Goal: Transaction & Acquisition: Purchase product/service

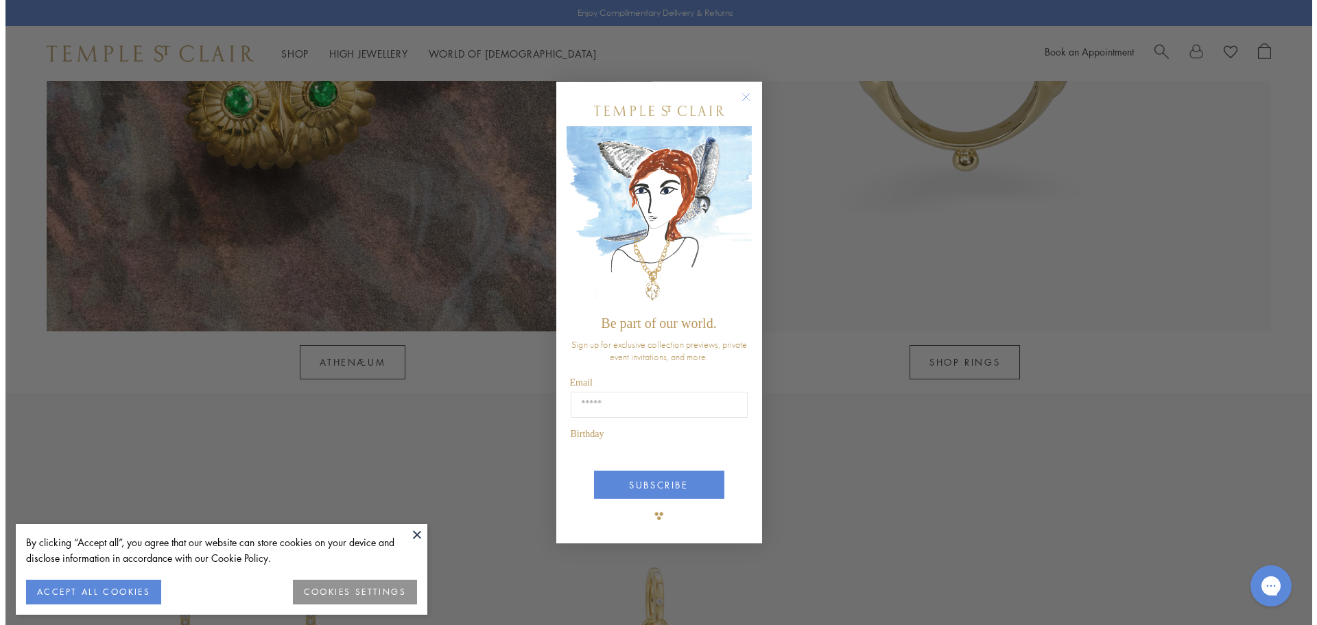
scroll to position [1720, 0]
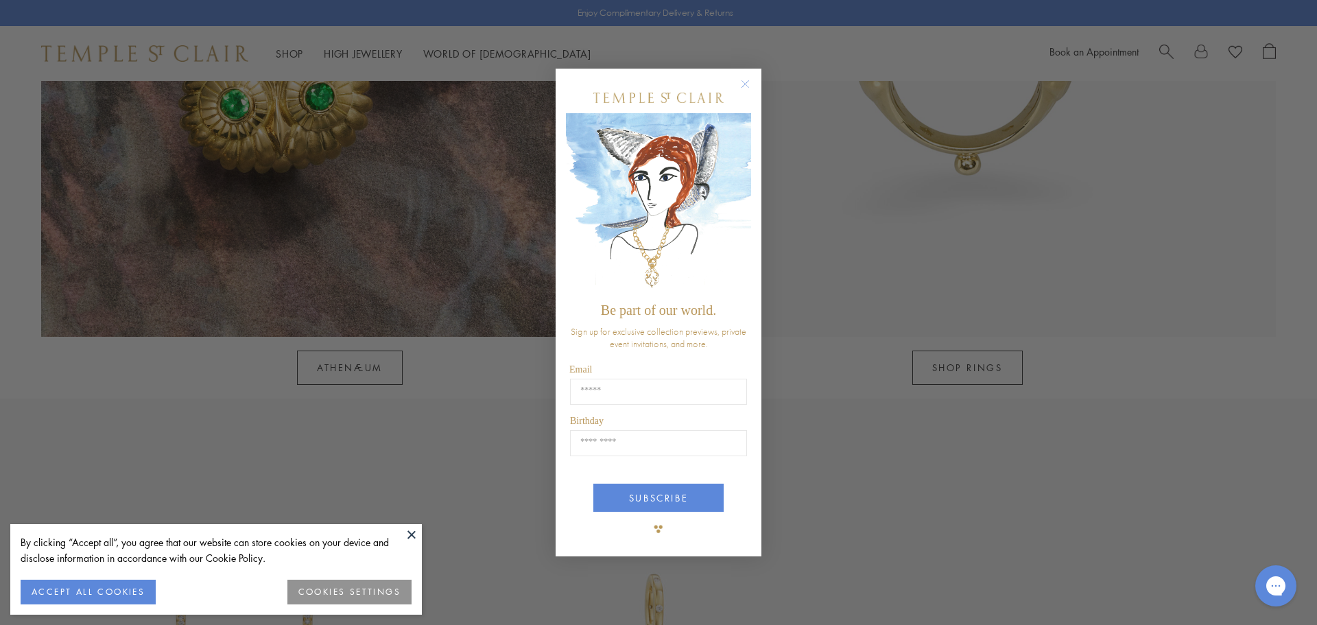
click at [747, 83] on circle "Close dialog" at bounding box center [745, 83] width 16 height 16
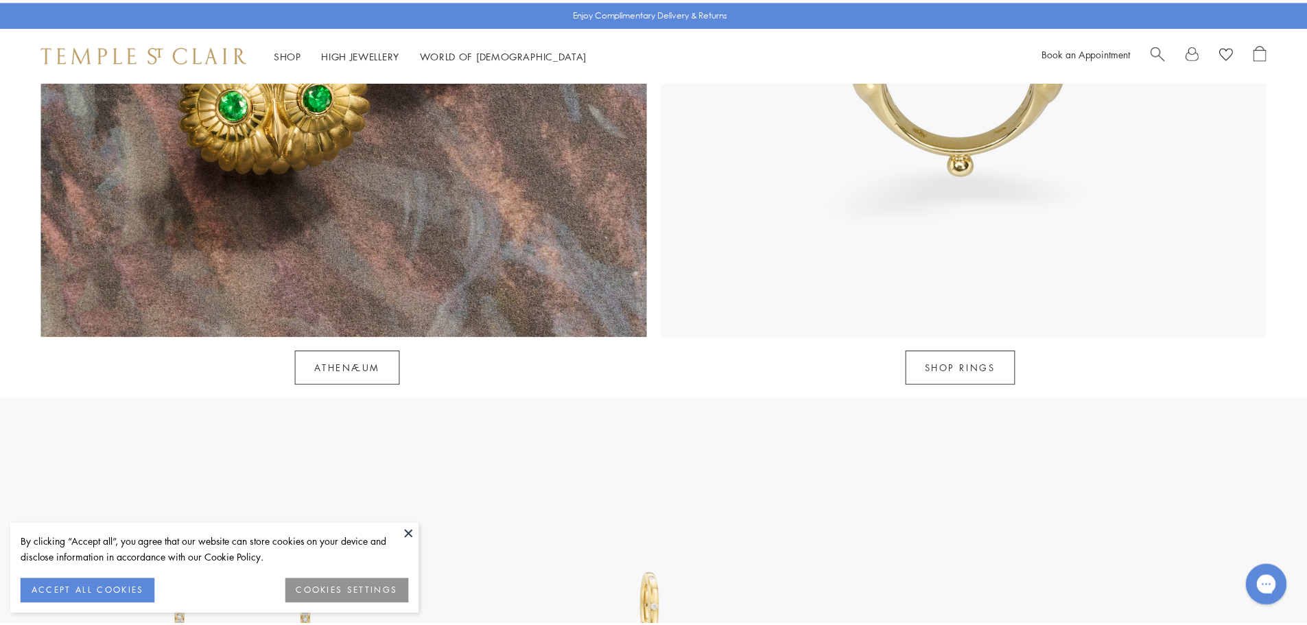
scroll to position [1715, 0]
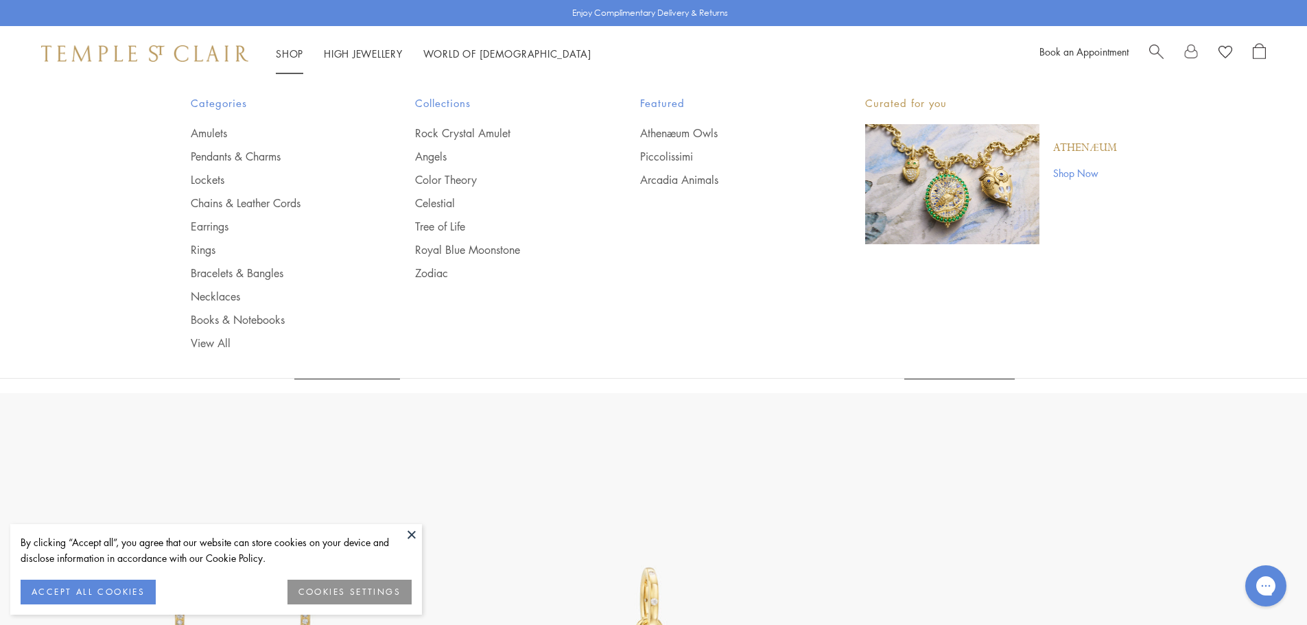
click at [289, 51] on link "Shop Shop" at bounding box center [289, 54] width 27 height 14
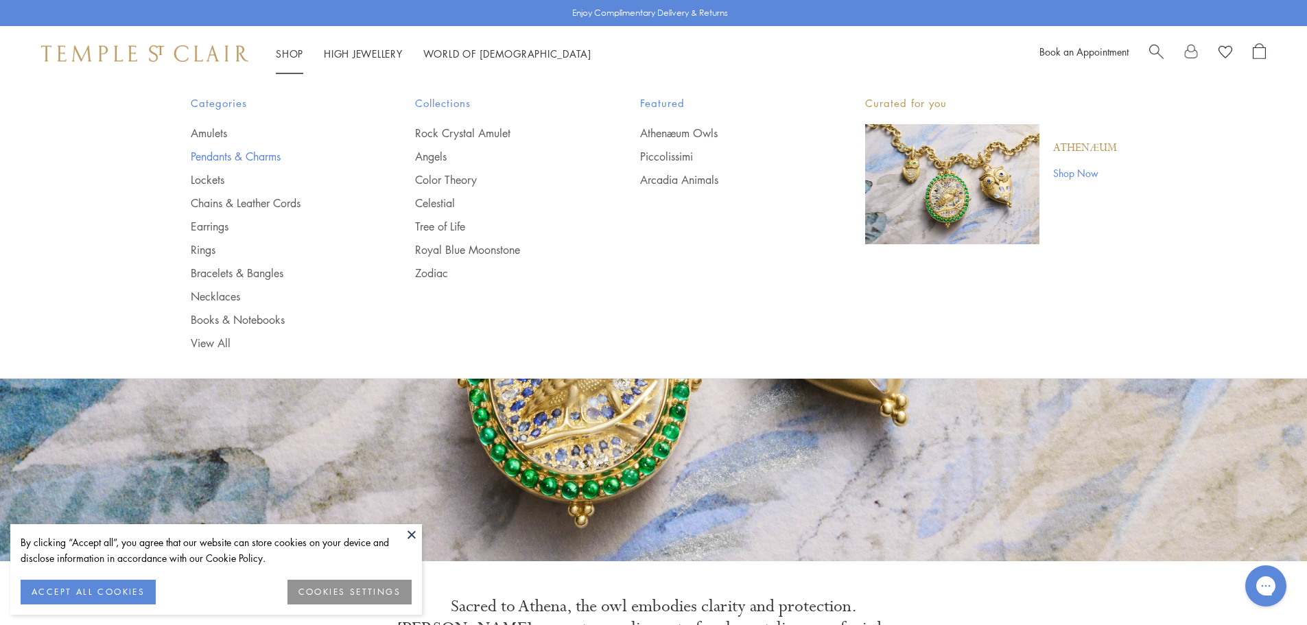
click at [233, 152] on link "Pendants & Charms" at bounding box center [276, 156] width 170 height 15
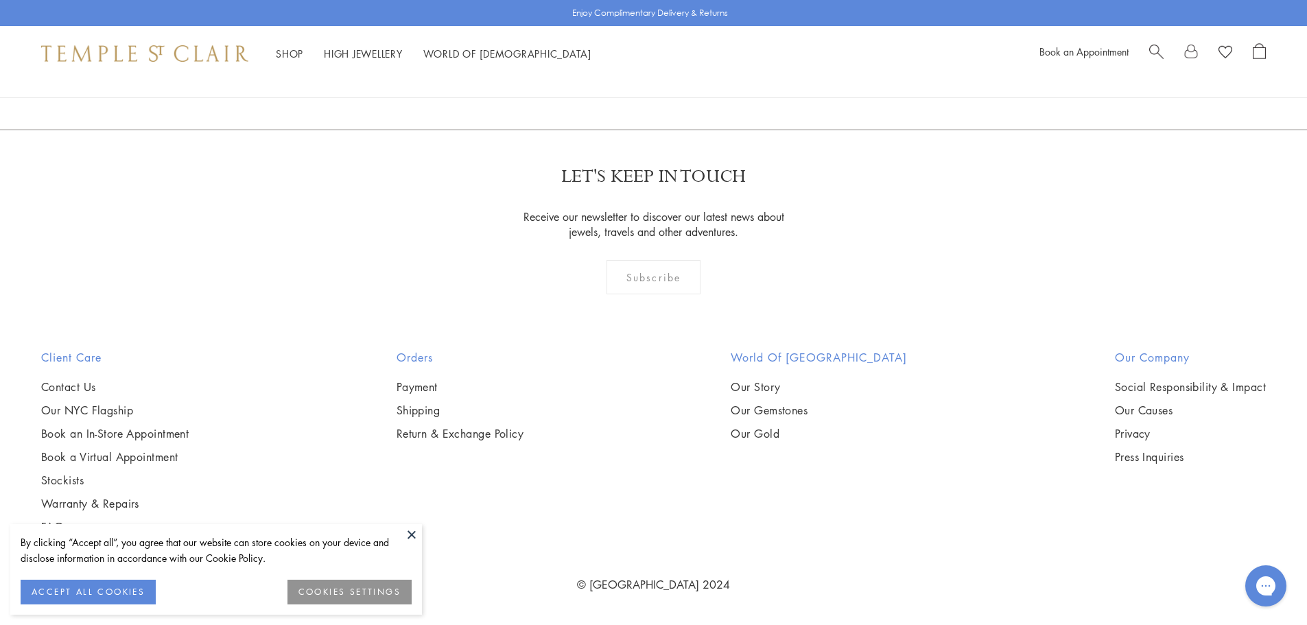
scroll to position [10632, 0]
click at [635, 74] on link "2" at bounding box center [631, 55] width 45 height 38
click at [694, 75] on link "3" at bounding box center [698, 56] width 45 height 38
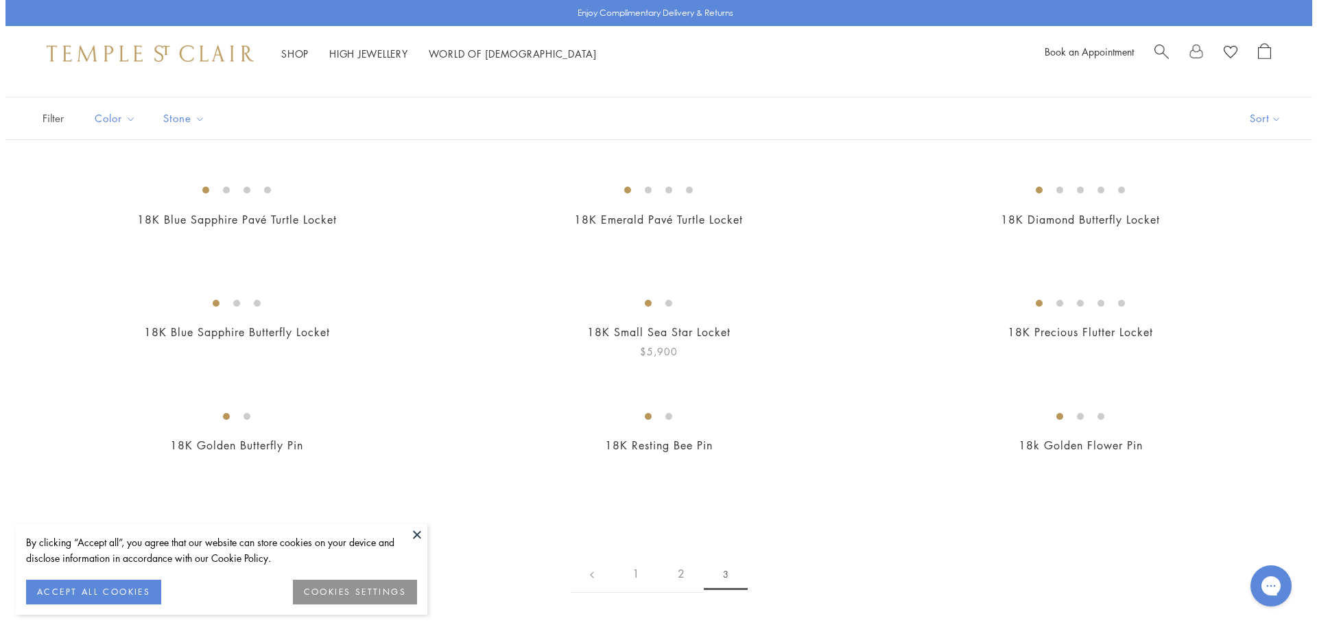
scroll to position [62, 0]
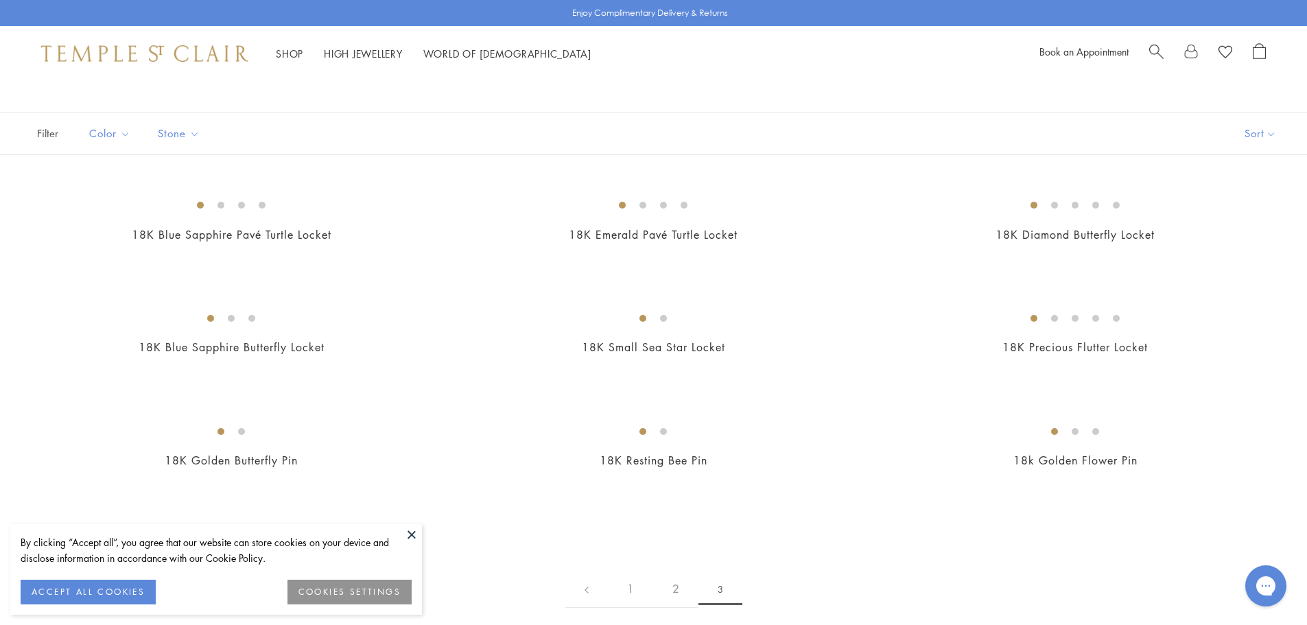
click at [1156, 47] on span "Search" at bounding box center [1156, 50] width 14 height 14
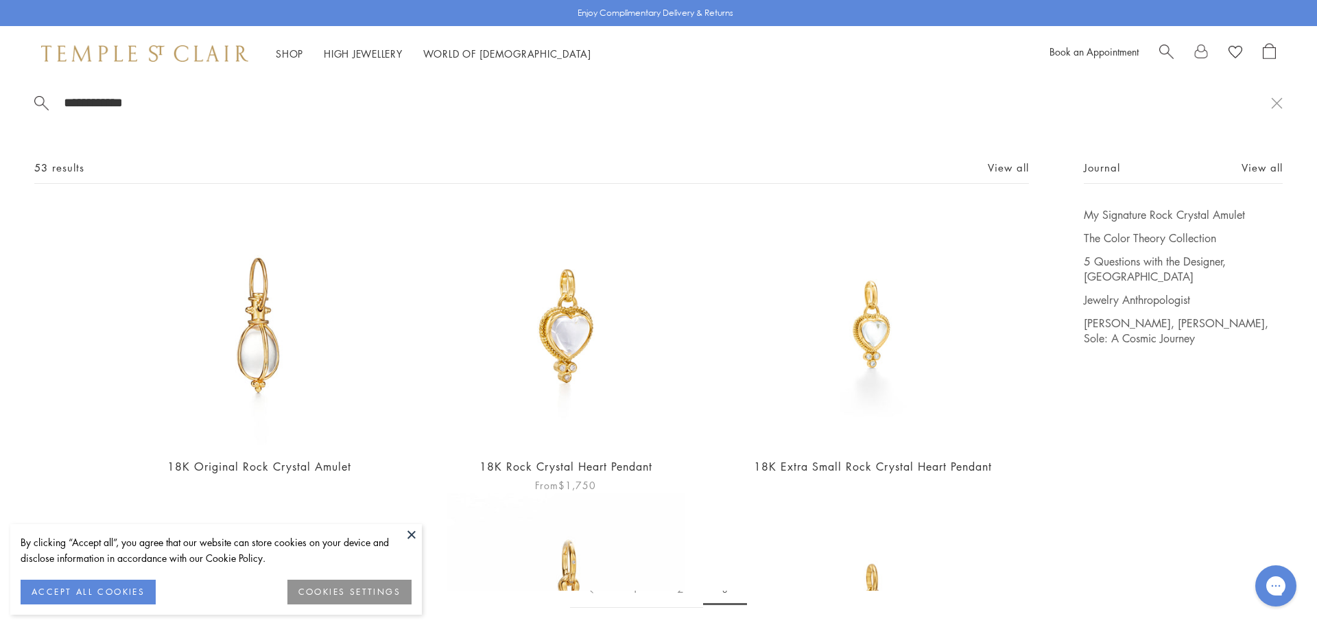
scroll to position [0, 0]
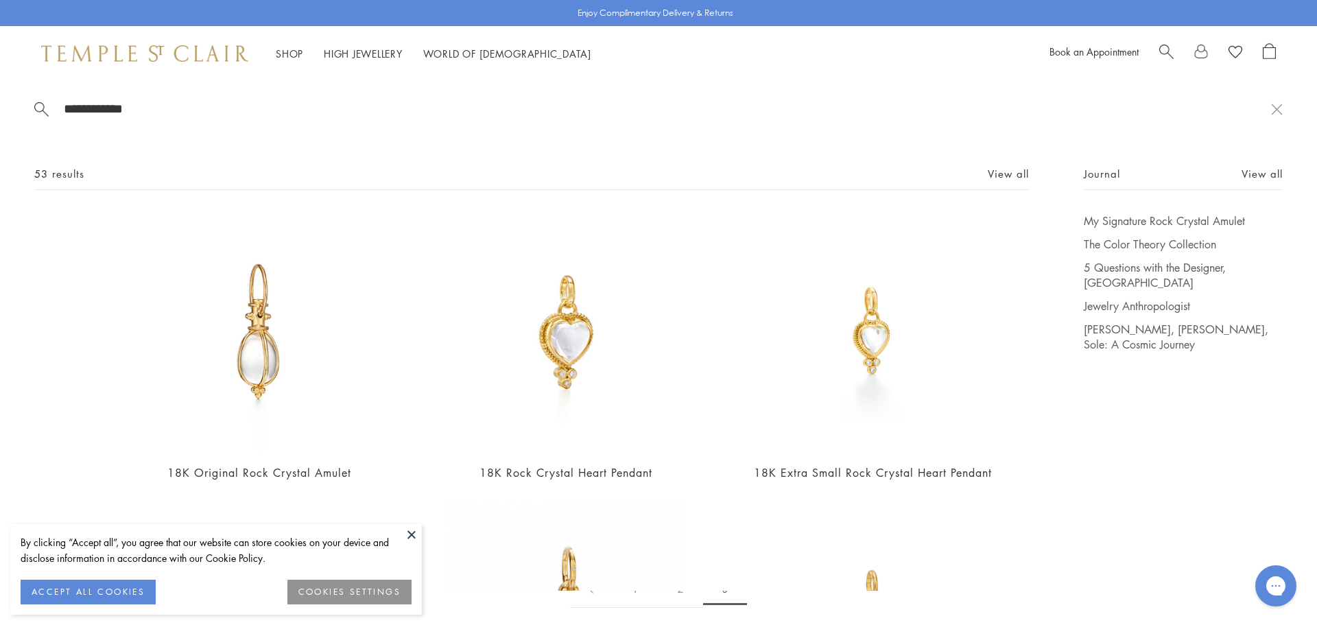
type input "**********"
drag, startPoint x: 95, startPoint y: 55, endPoint x: 136, endPoint y: 64, distance: 42.1
click at [95, 54] on img at bounding box center [144, 53] width 207 height 16
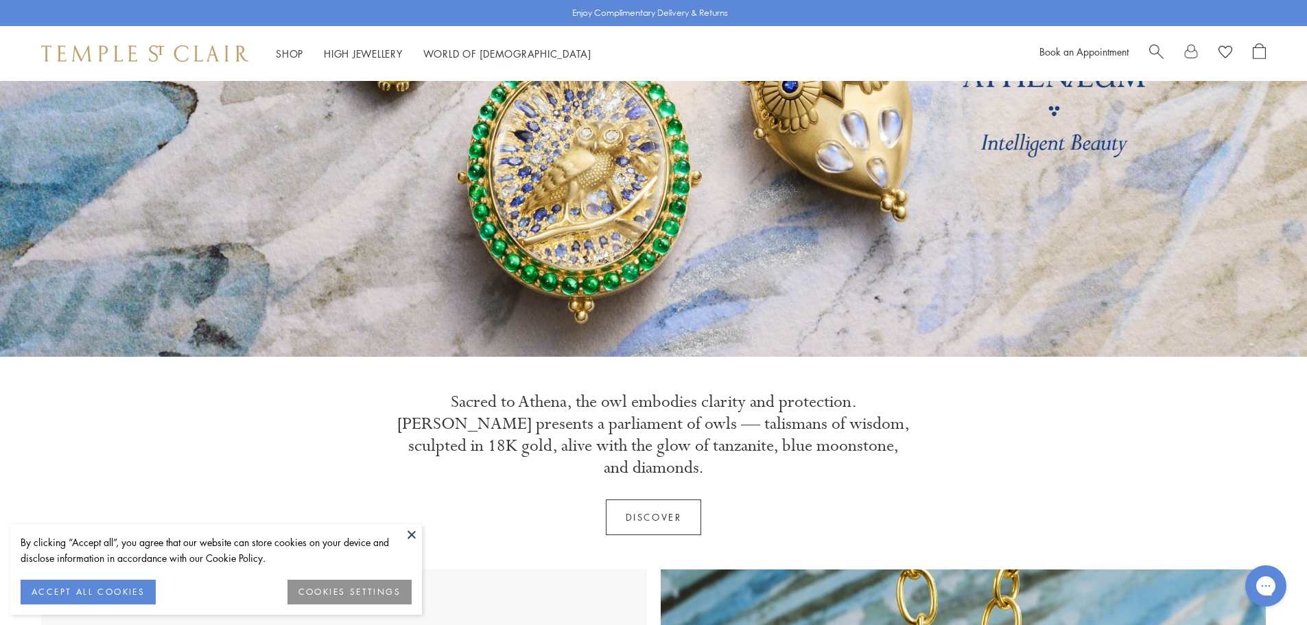
scroll to position [69, 0]
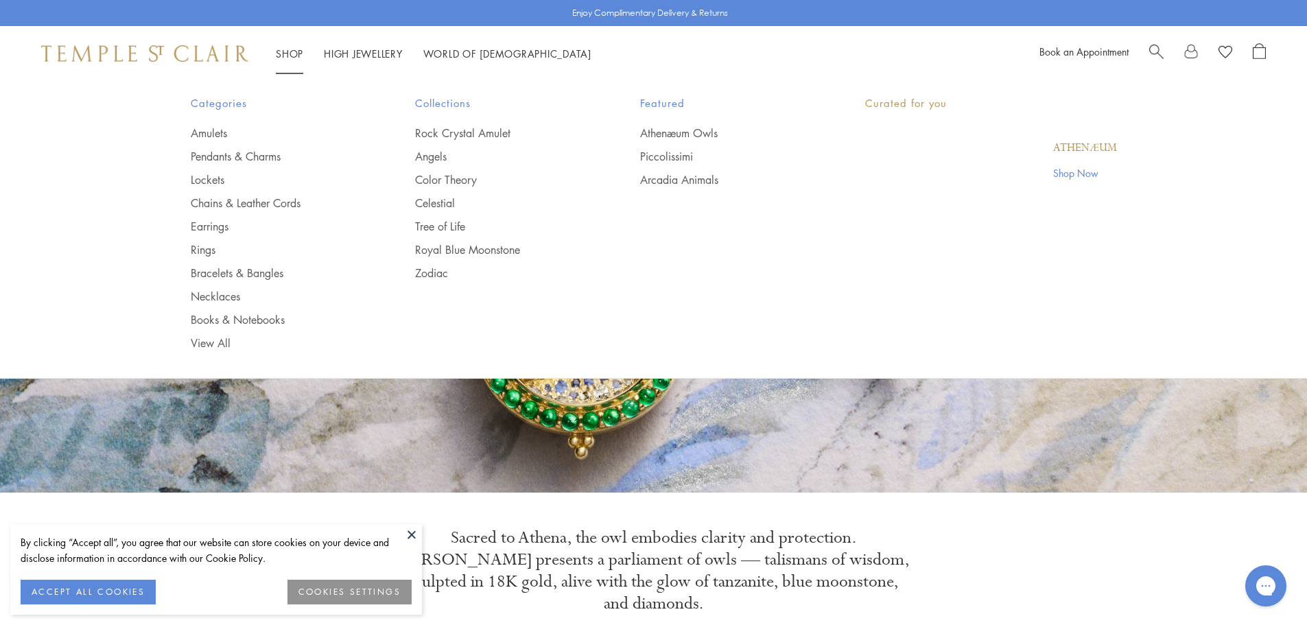
click at [294, 48] on link "Shop Shop" at bounding box center [289, 54] width 27 height 14
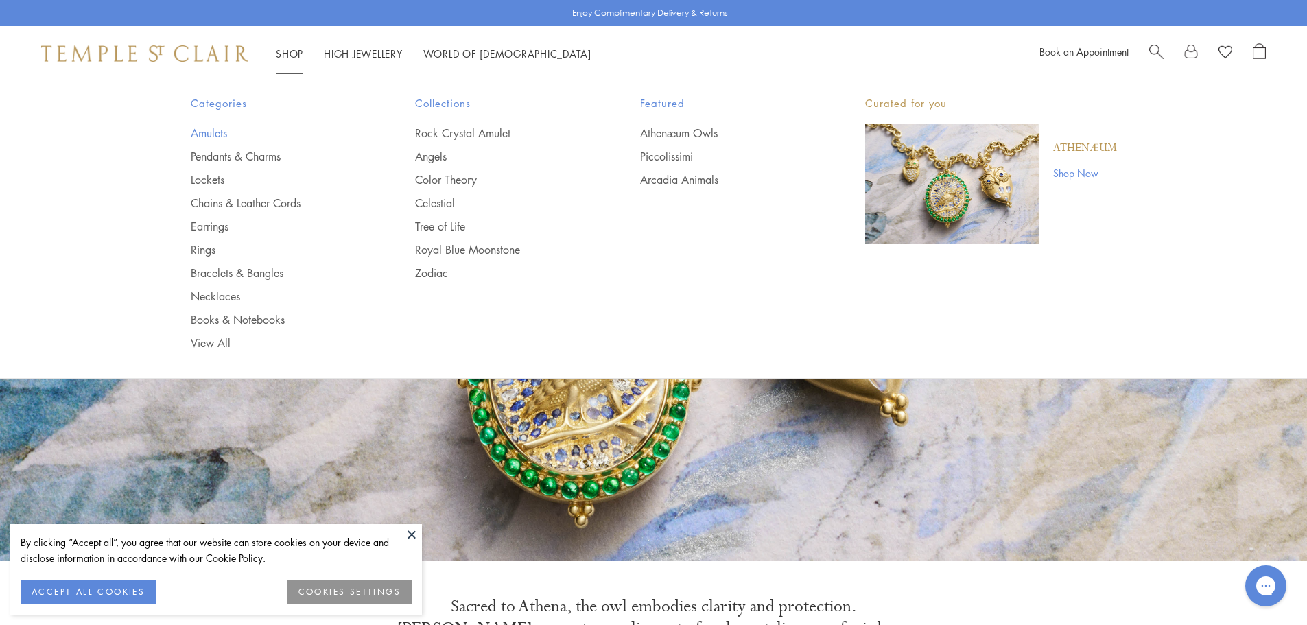
click at [204, 129] on link "Amulets" at bounding box center [276, 133] width 170 height 15
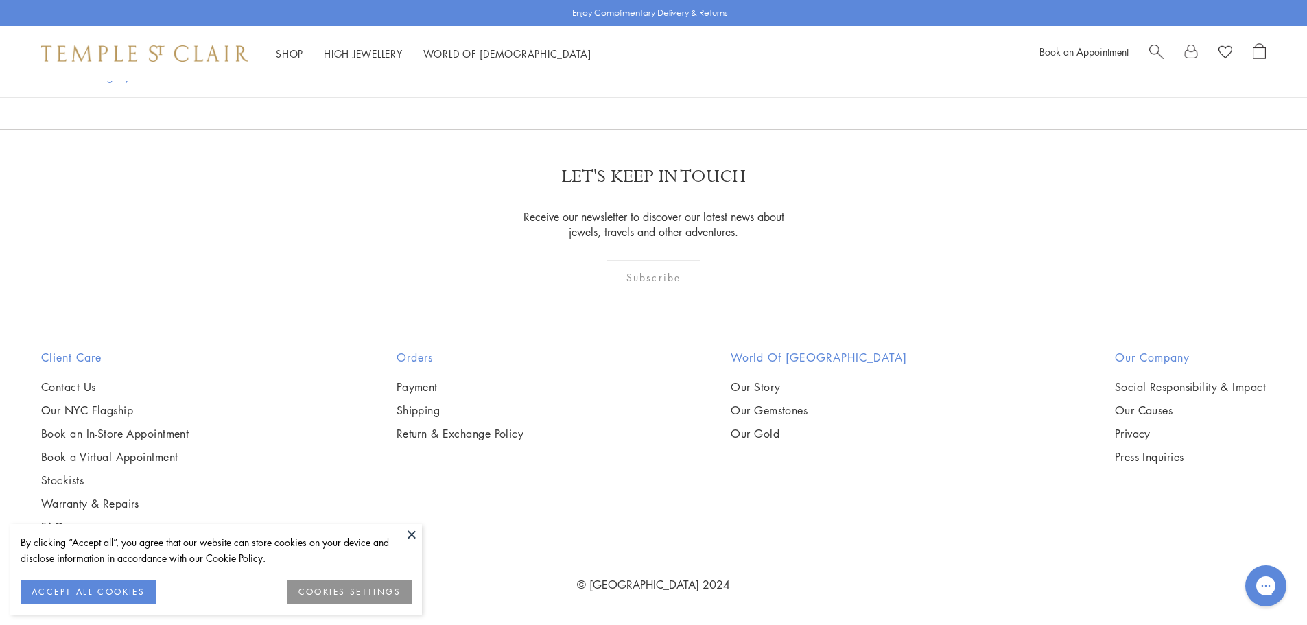
scroll to position [9878, 0]
click at [0, 0] on img at bounding box center [0, 0] width 0 height 0
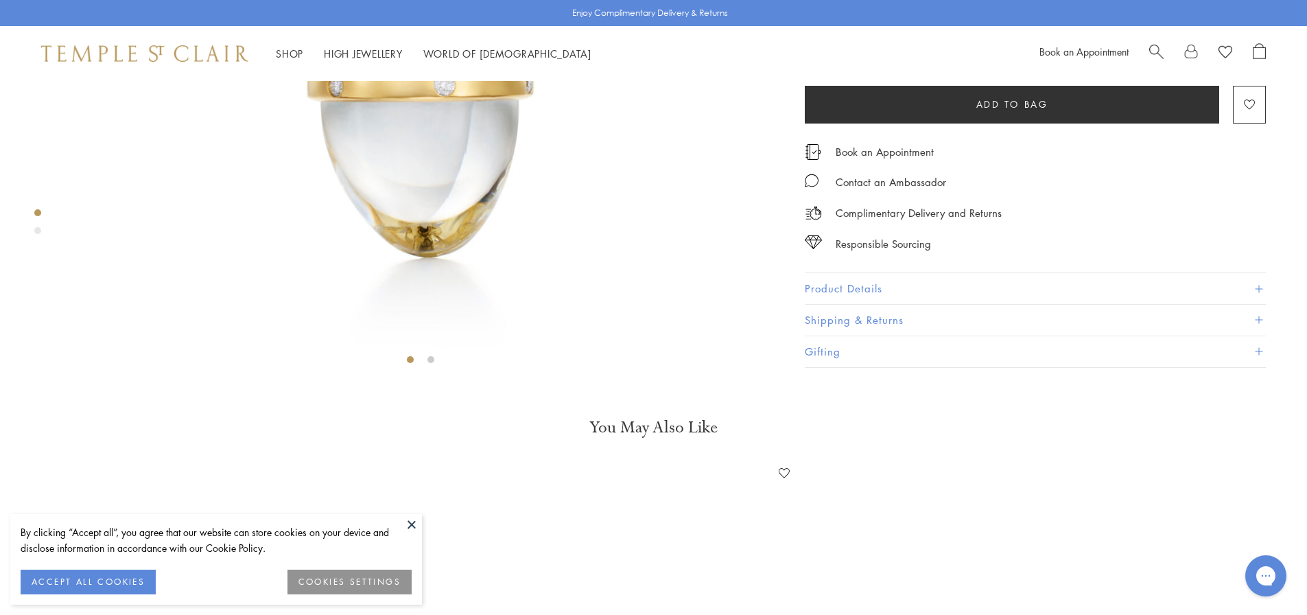
scroll to position [424, 0]
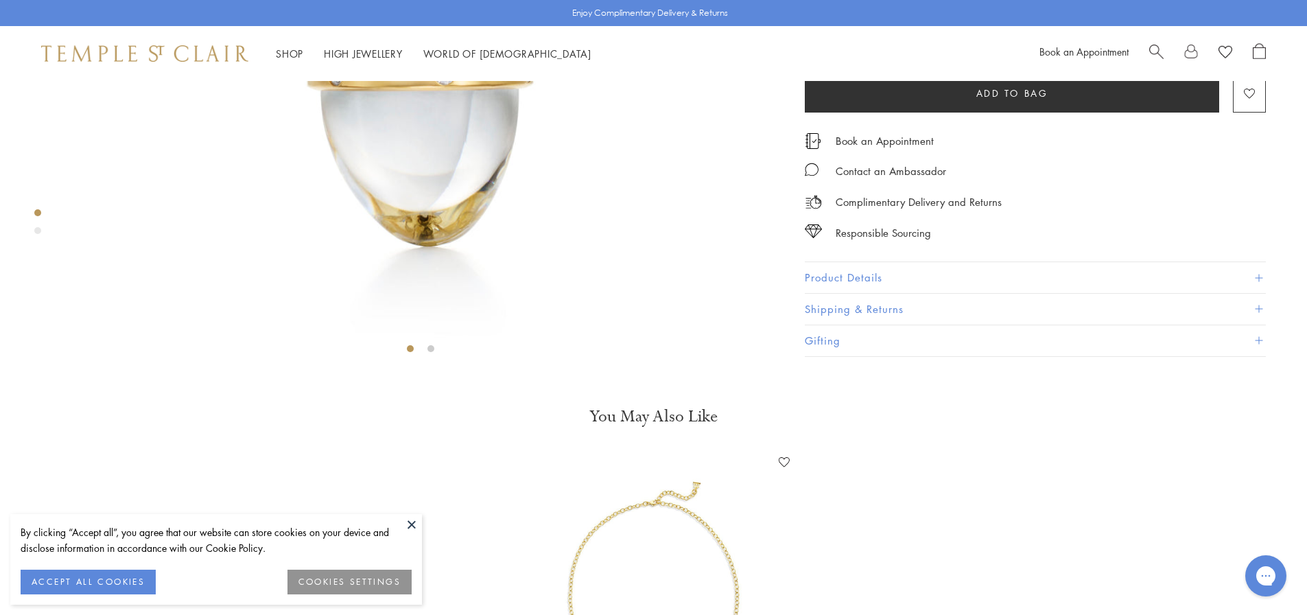
click at [408, 522] on button at bounding box center [411, 524] width 21 height 21
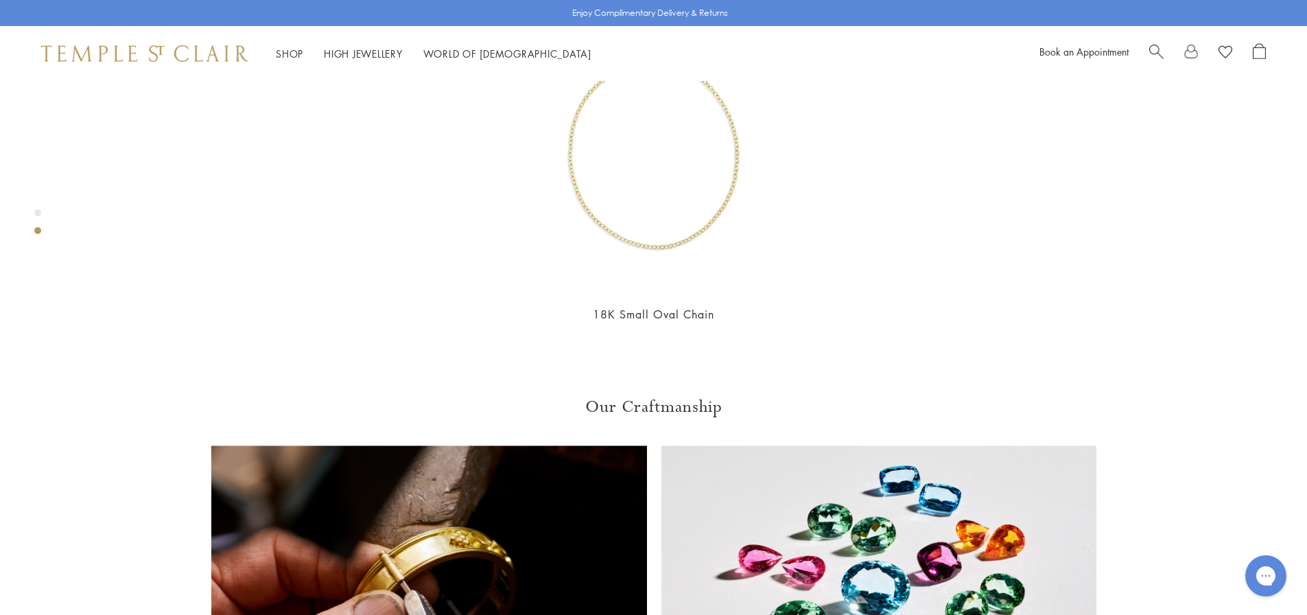
scroll to position [904, 0]
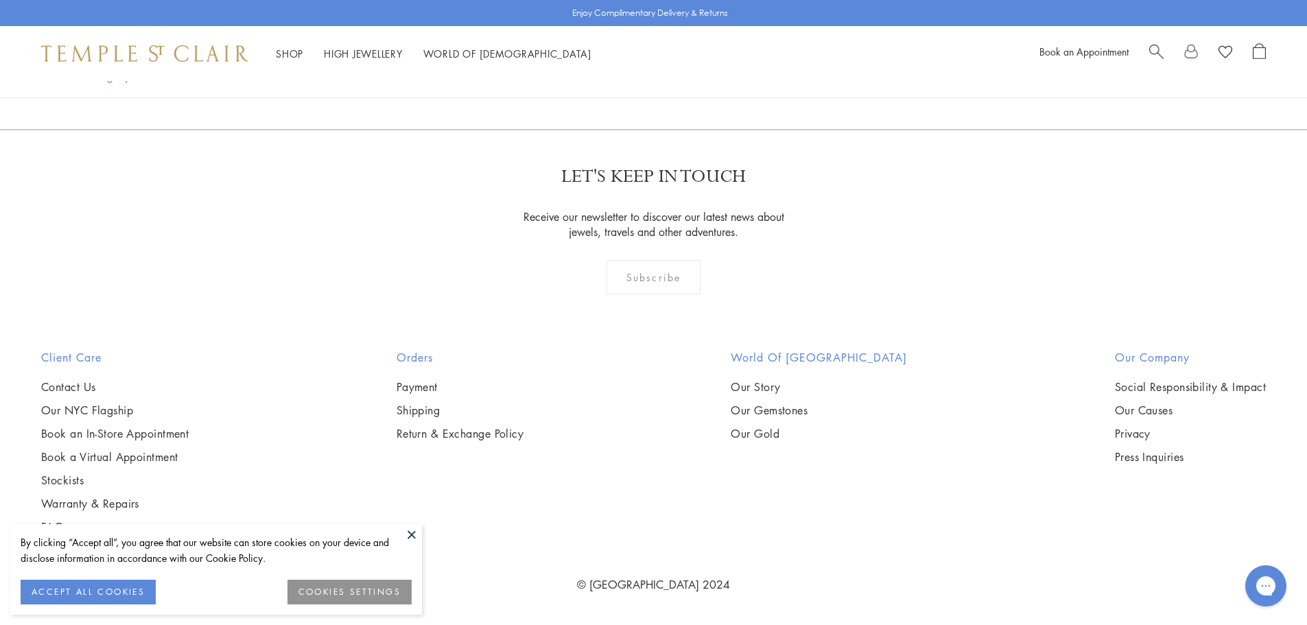
scroll to position [9940, 0]
click at [0, 0] on img at bounding box center [0, 0] width 0 height 0
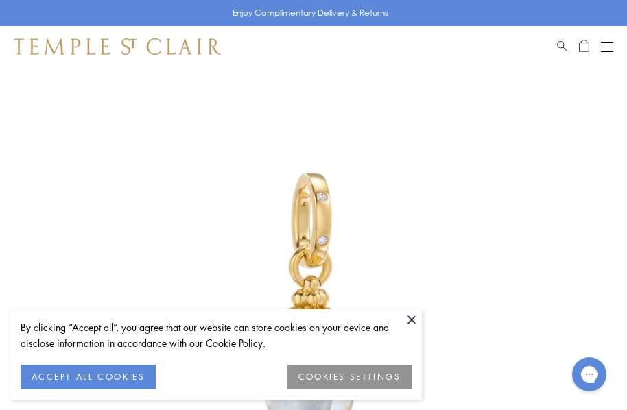
scroll to position [67, 0]
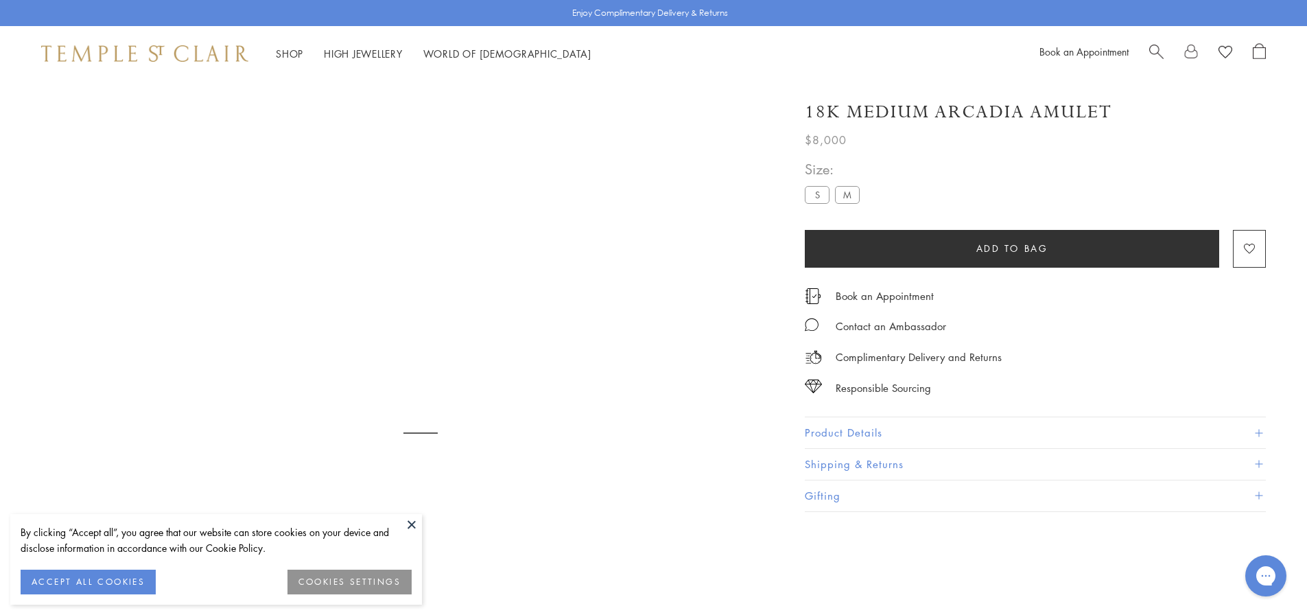
scroll to position [81, 0]
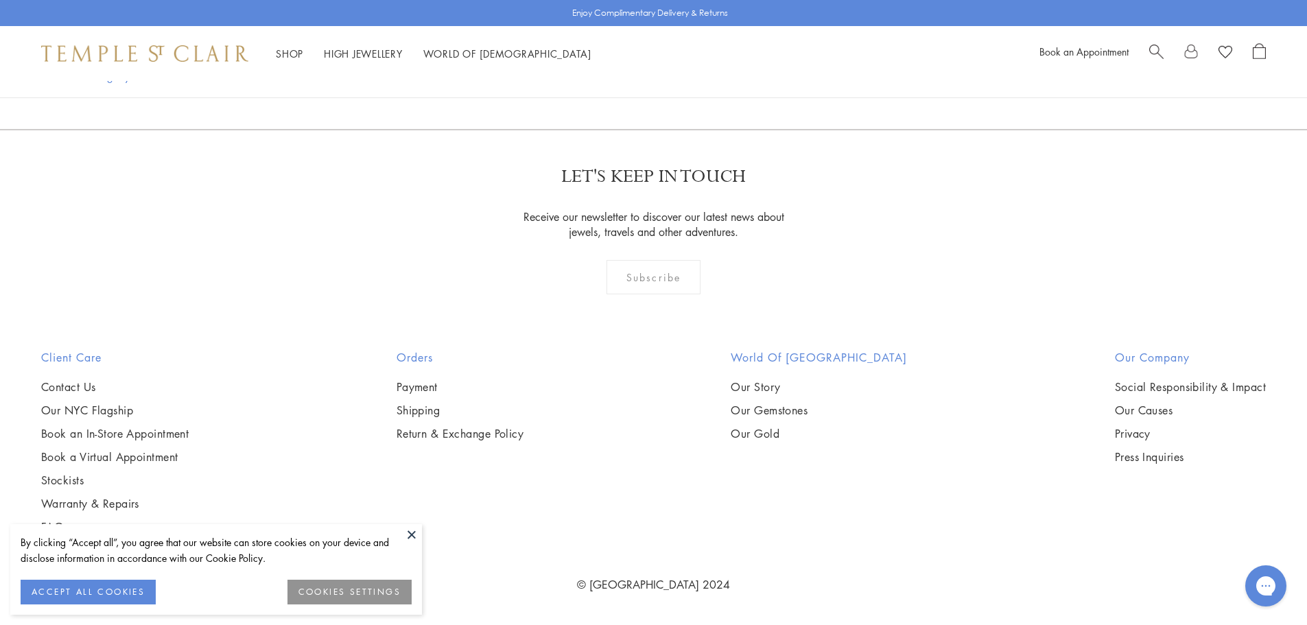
scroll to position [8431, 0]
click at [0, 0] on img at bounding box center [0, 0] width 0 height 0
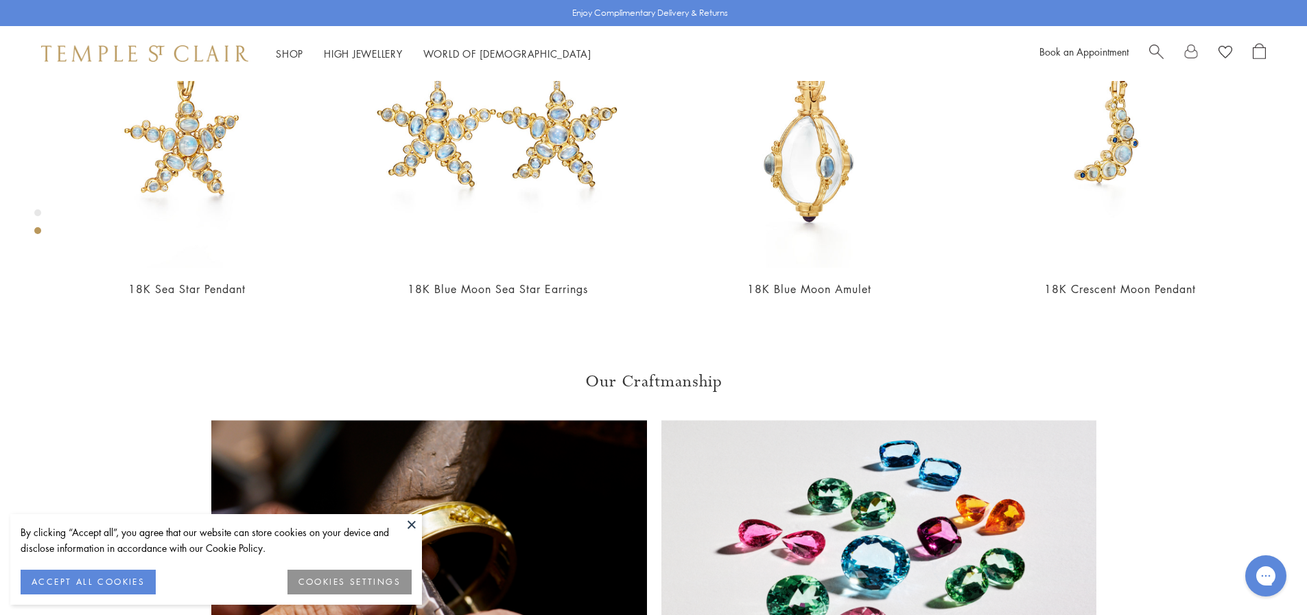
scroll to position [973, 0]
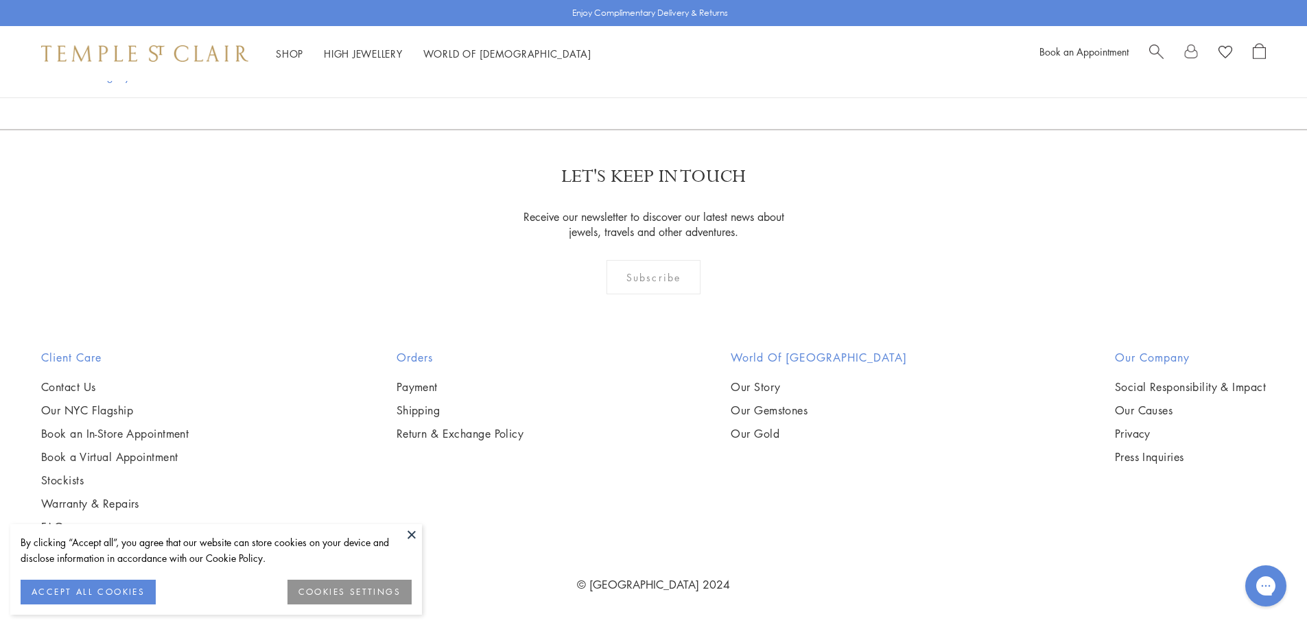
scroll to position [9865, 0]
click at [0, 0] on img at bounding box center [0, 0] width 0 height 0
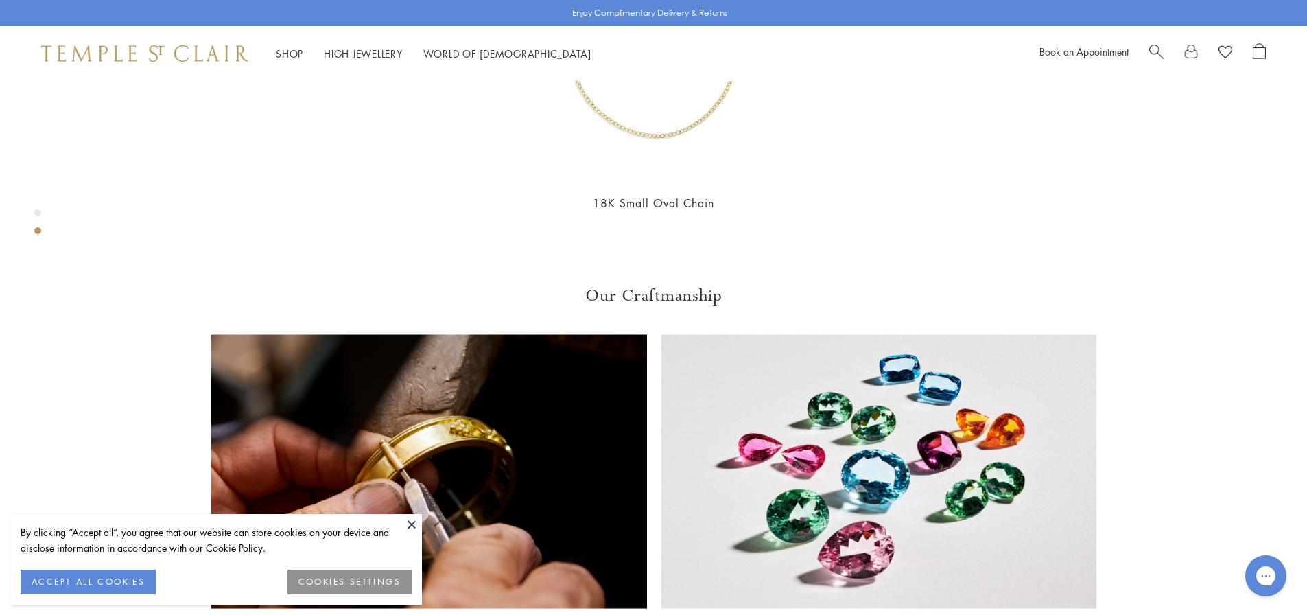
scroll to position [973, 0]
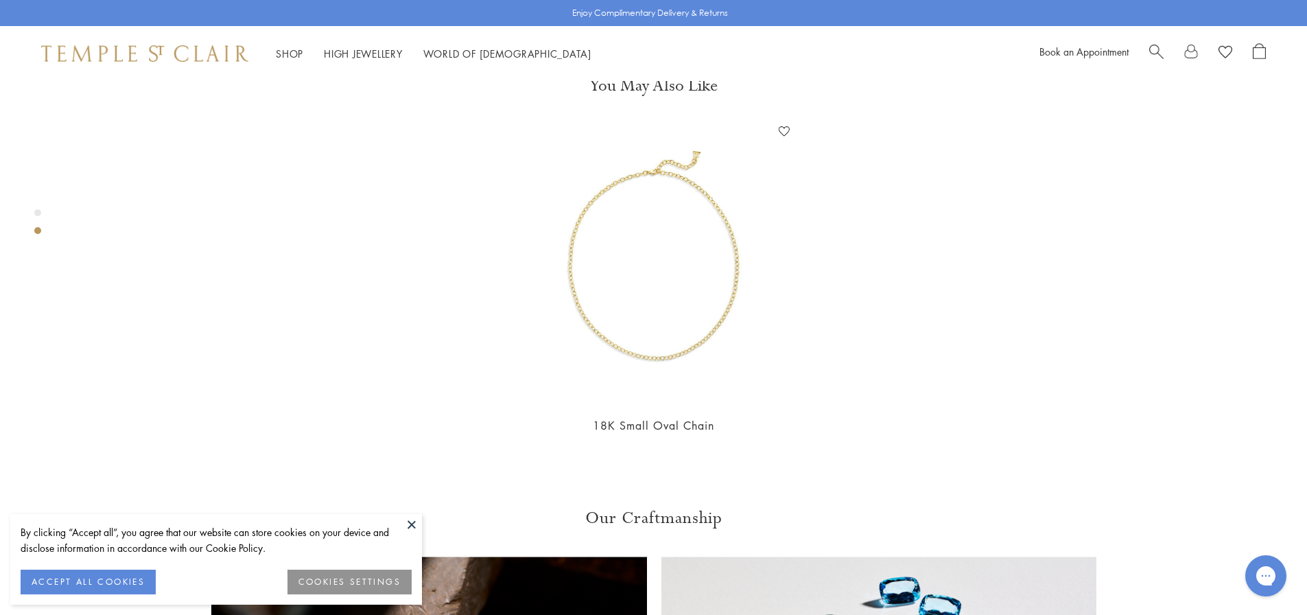
scroll to position [835, 0]
